Goal: Find specific page/section: Find specific page/section

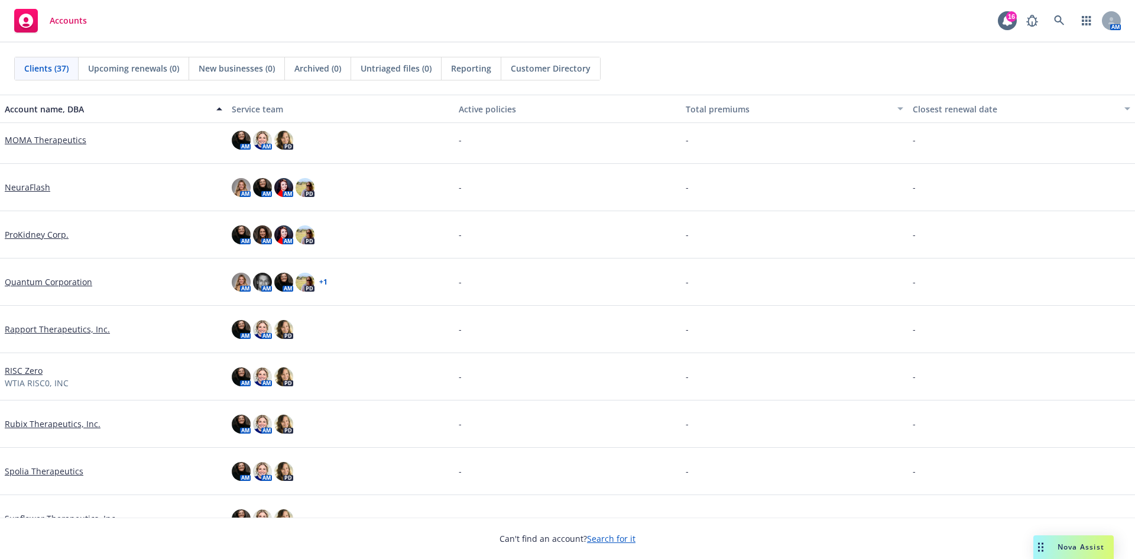
scroll to position [1178, 0]
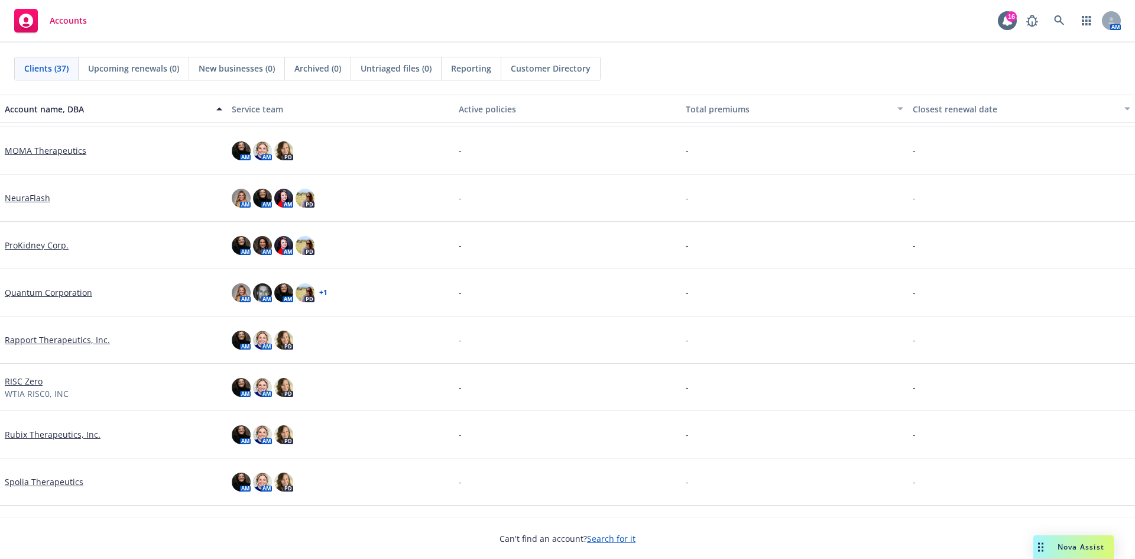
click at [46, 241] on link "ProKidney Corp." at bounding box center [37, 245] width 64 height 12
